Goal: Task Accomplishment & Management: Manage account settings

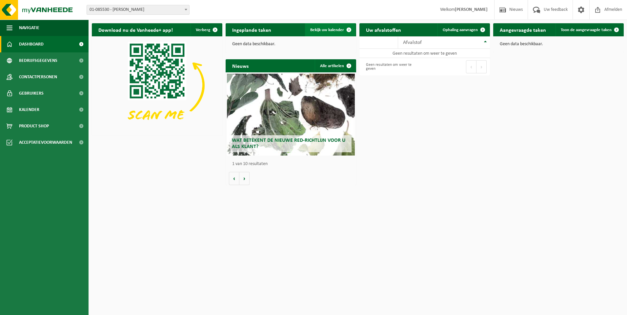
click at [329, 27] on link "Bekijk uw kalender" at bounding box center [330, 29] width 50 height 13
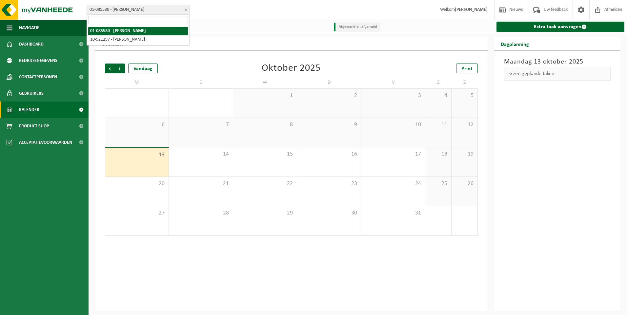
click at [187, 10] on span at bounding box center [186, 9] width 7 height 9
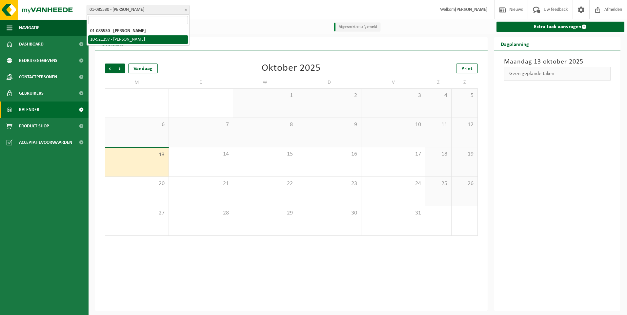
select select "129970"
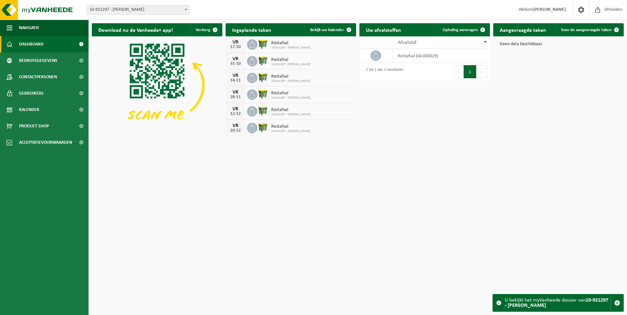
click at [252, 43] on icon at bounding box center [252, 44] width 7 height 7
click at [349, 29] on span at bounding box center [348, 29] width 13 height 13
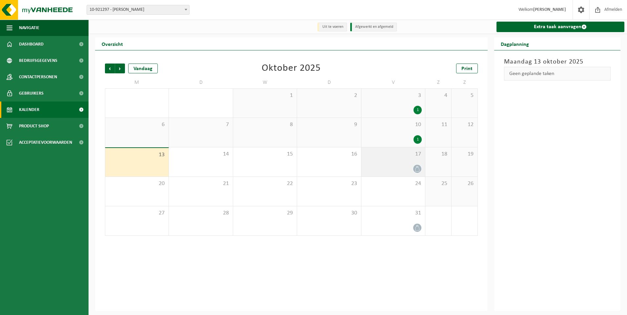
click at [403, 167] on div at bounding box center [392, 168] width 57 height 9
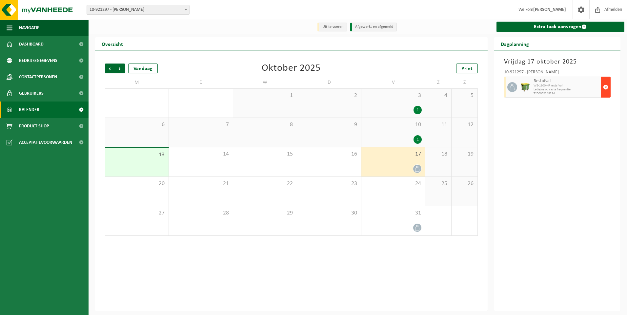
click at [606, 87] on span "button" at bounding box center [605, 87] width 5 height 13
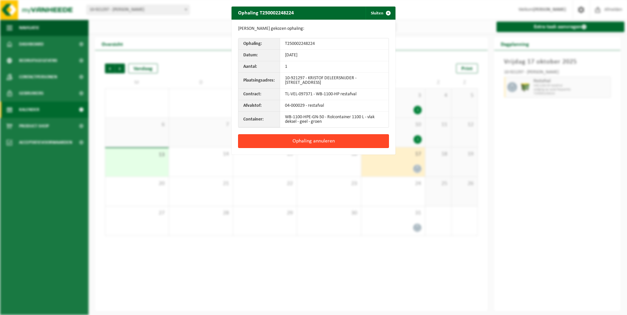
click at [304, 141] on button "Ophaling annuleren" at bounding box center [313, 141] width 151 height 14
